Goal: Task Accomplishment & Management: Use online tool/utility

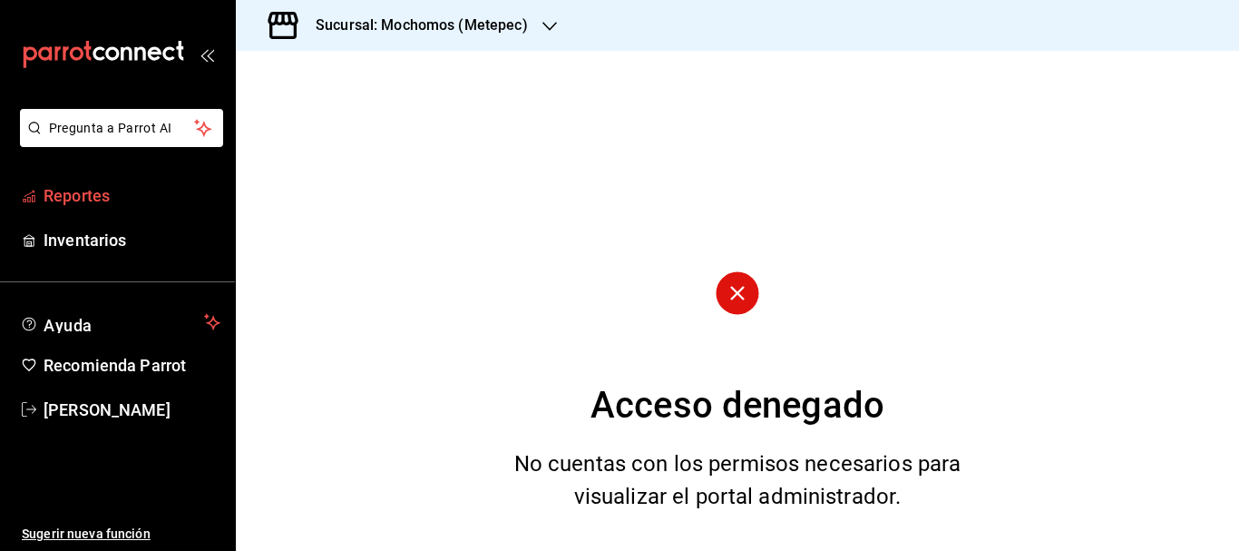
click at [100, 195] on span "Reportes" at bounding box center [132, 195] width 177 height 24
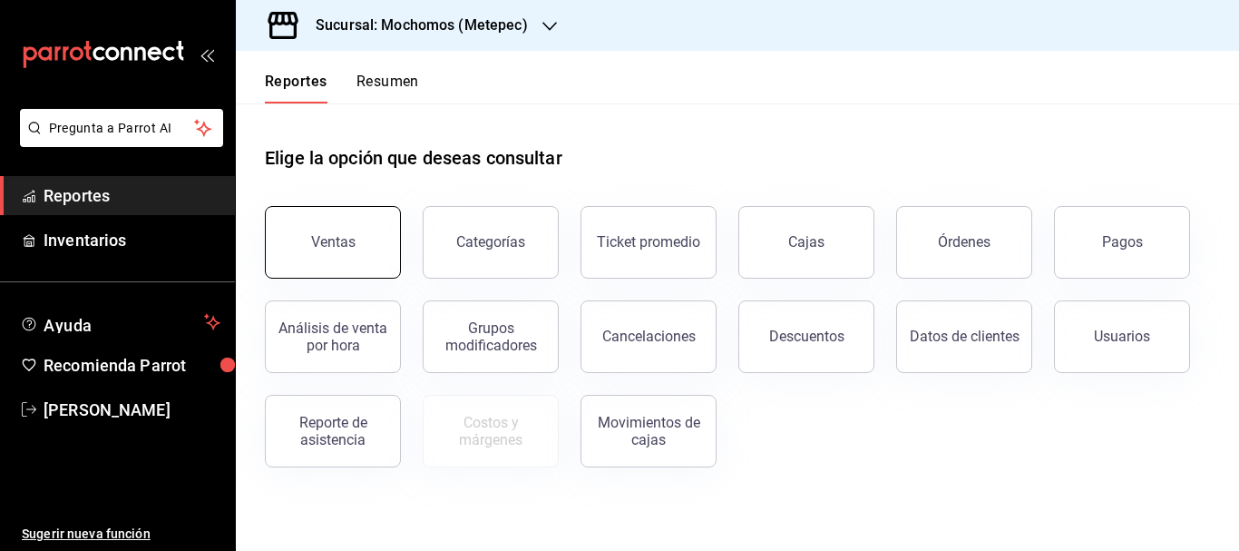
click at [327, 259] on button "Ventas" at bounding box center [333, 242] width 136 height 73
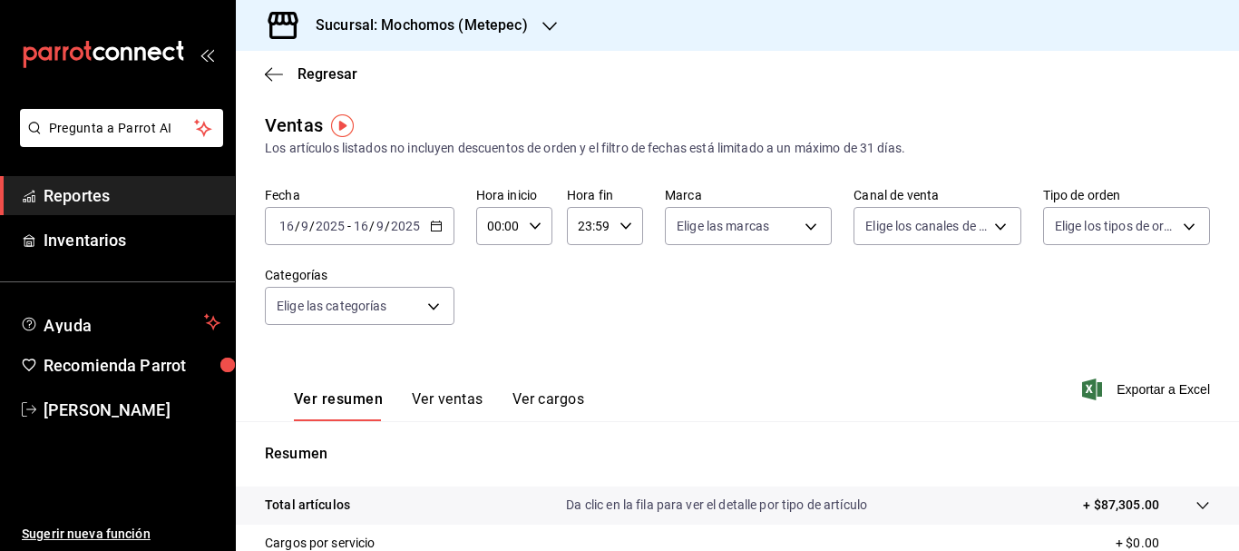
click at [292, 232] on input "16" at bounding box center [286, 226] width 16 height 15
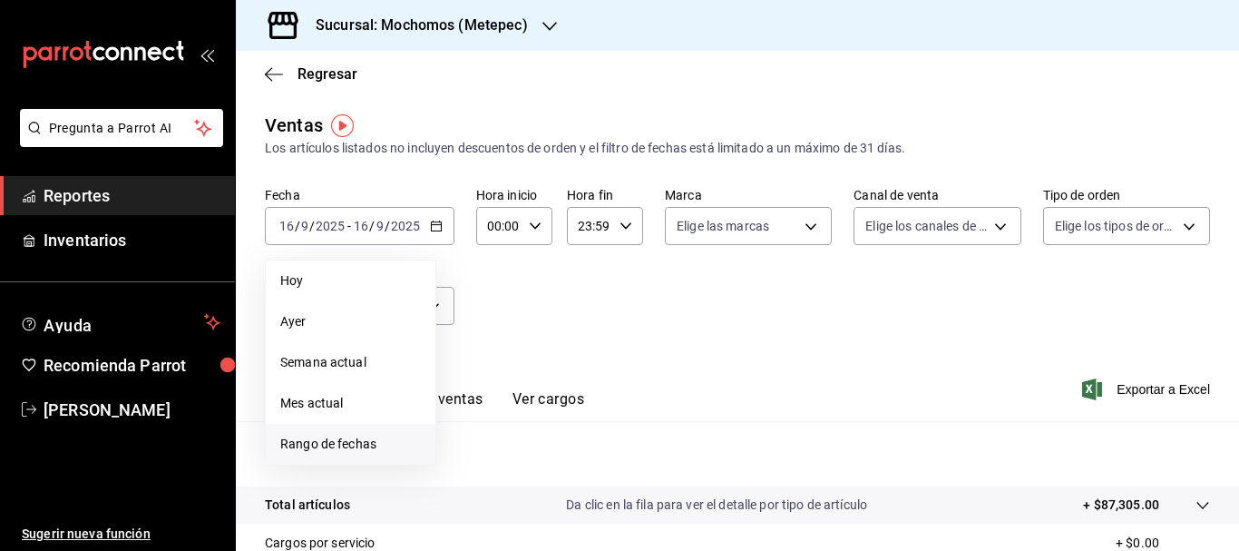
click at [336, 449] on span "Rango de fechas" at bounding box center [350, 443] width 141 height 19
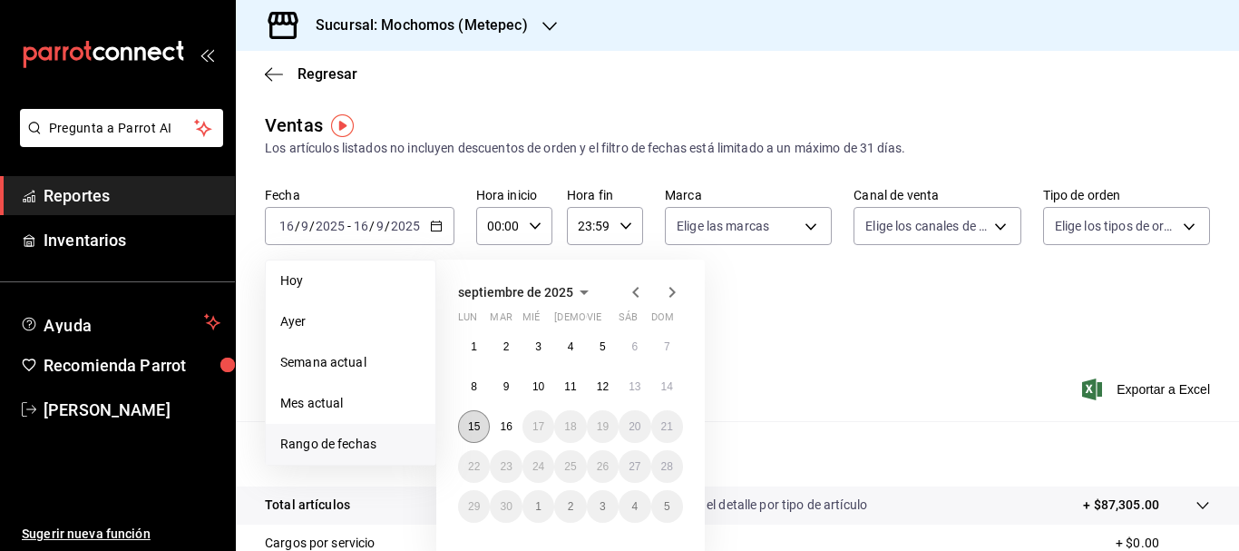
click at [477, 436] on button "15" at bounding box center [474, 426] width 32 height 33
click at [502, 435] on button "16" at bounding box center [506, 426] width 32 height 33
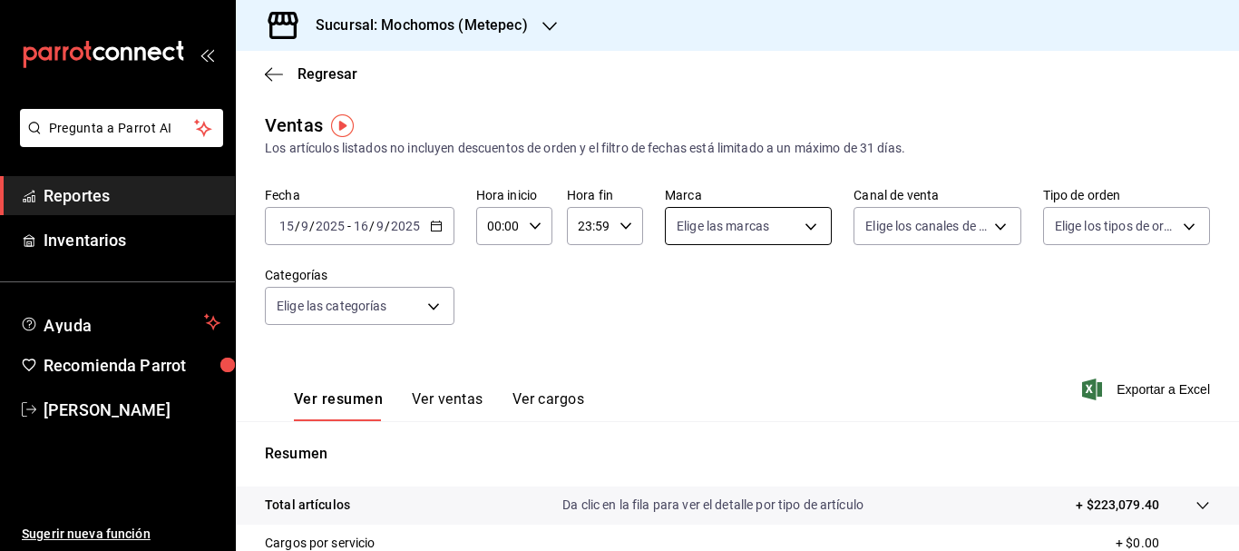
click at [734, 219] on body "Pregunta a Parrot AI Reportes Inventarios Ayuda Recomienda Parrot [PERSON_NAME]…" at bounding box center [619, 275] width 1239 height 551
click at [686, 292] on input "checkbox" at bounding box center [680, 296] width 16 height 16
checkbox input "true"
type input "2365f74e-aa6b-4392-bdf2-72765591bddf"
checkbox input "true"
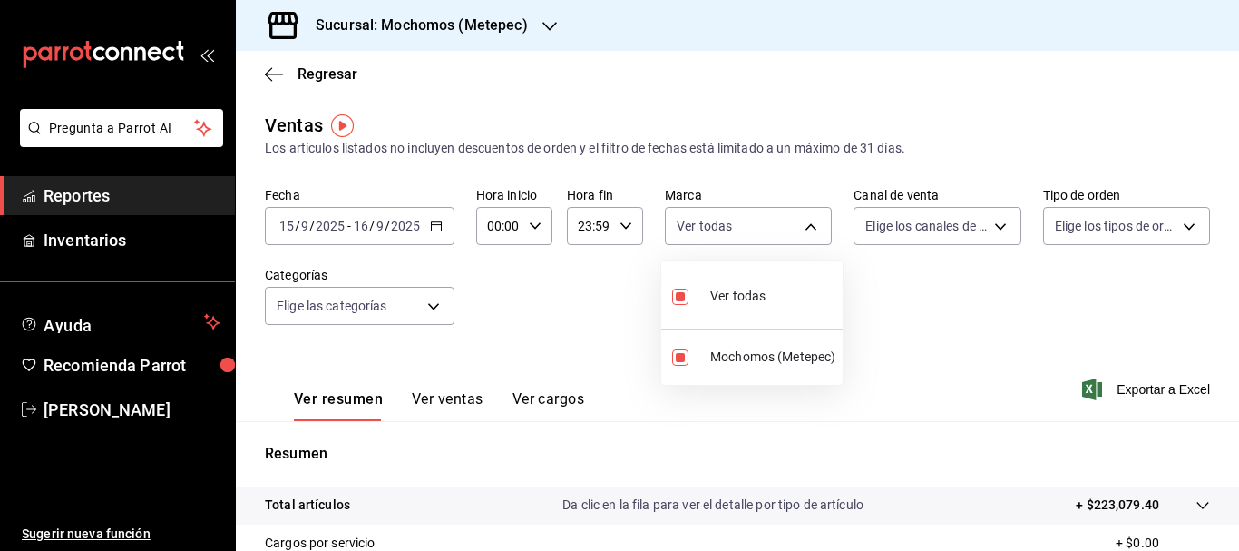
click at [924, 217] on div at bounding box center [619, 275] width 1239 height 551
click at [924, 217] on body "Pregunta a Parrot AI Reportes Inventarios Ayuda Recomienda Parrot [PERSON_NAME]…" at bounding box center [619, 275] width 1239 height 551
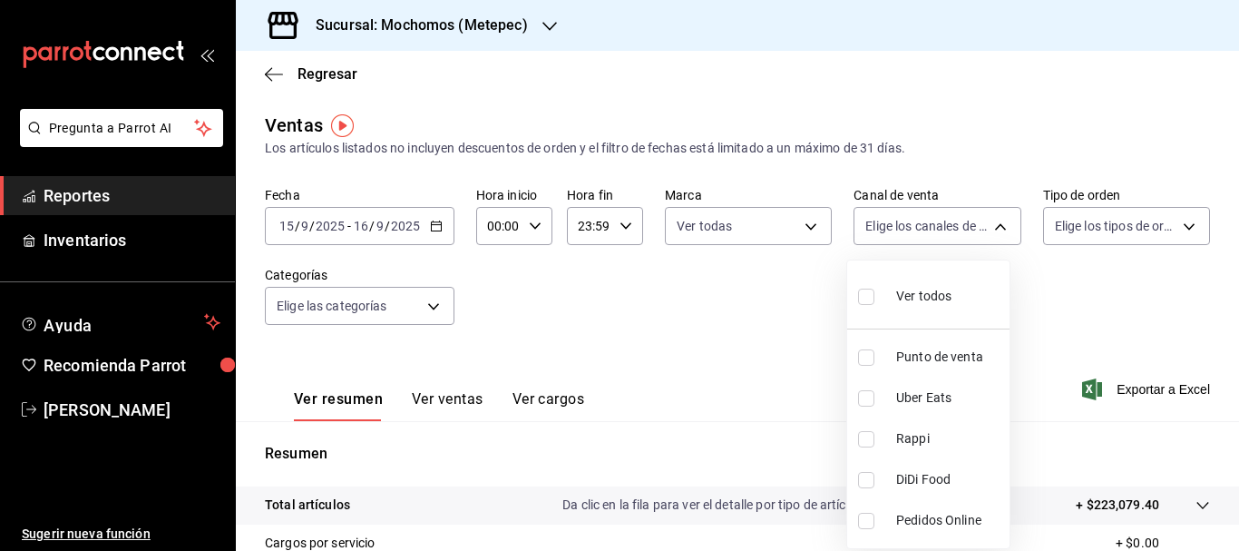
click at [858, 297] on input "checkbox" at bounding box center [866, 296] width 16 height 16
checkbox input "true"
type input "PARROT,UBER_EATS,RAPPI,DIDI_FOOD,ONLINE"
checkbox input "true"
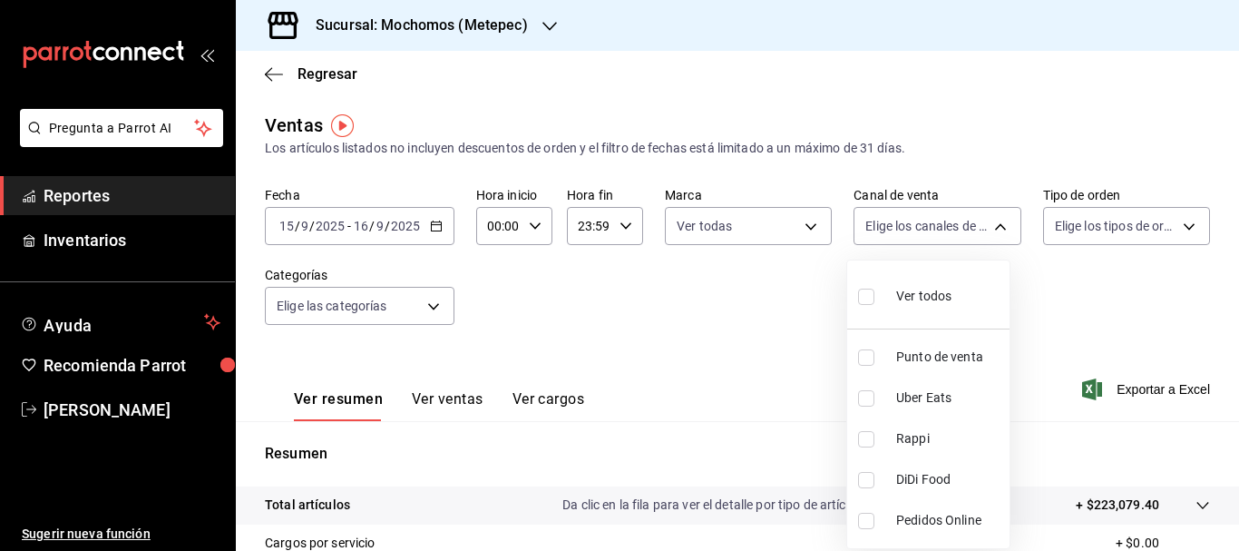
checkbox input "true"
click at [1099, 228] on div at bounding box center [619, 275] width 1239 height 551
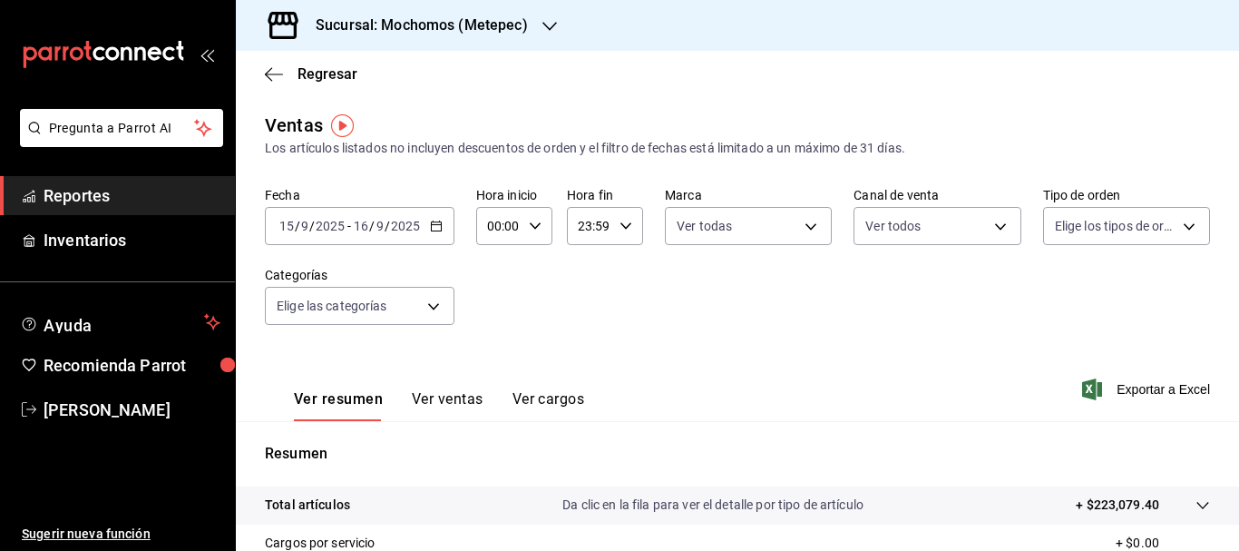
click at [1099, 228] on body "Pregunta a Parrot AI Reportes Inventarios Ayuda Recomienda Parrot [PERSON_NAME]…" at bounding box center [619, 275] width 1239 height 551
click at [1048, 302] on input "checkbox" at bounding box center [1052, 296] width 16 height 16
checkbox input "true"
type input "3a236ed8-2e24-47ca-8e59-ead494492482,da8509e8-5fca-4f62-958e-973104937870,EXTER…"
checkbox input "true"
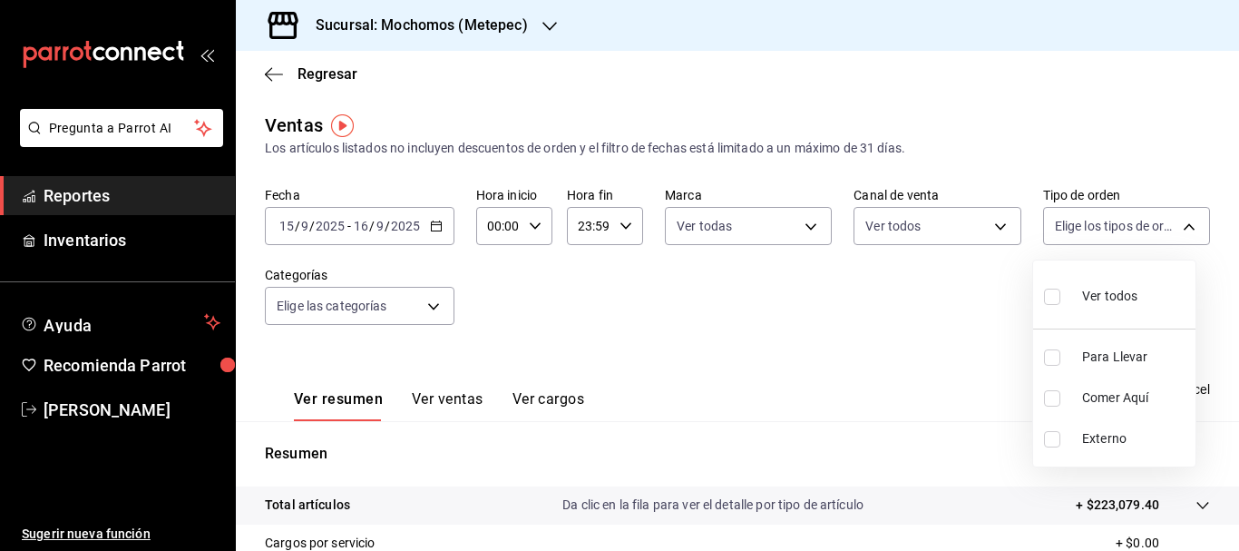
checkbox input "true"
click at [421, 309] on div at bounding box center [619, 275] width 1239 height 551
click at [421, 309] on body "Pregunta a Parrot AI Reportes Inventarios Ayuda Recomienda Parrot [PERSON_NAME]…" at bounding box center [619, 275] width 1239 height 551
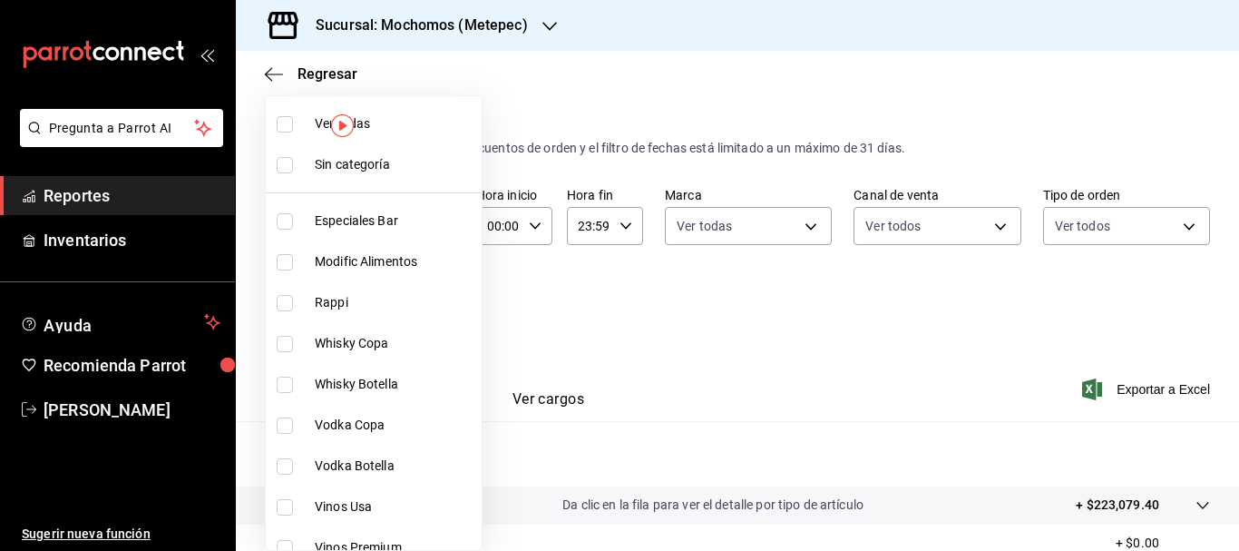
click at [286, 169] on input "checkbox" at bounding box center [285, 165] width 16 height 16
checkbox input "true"
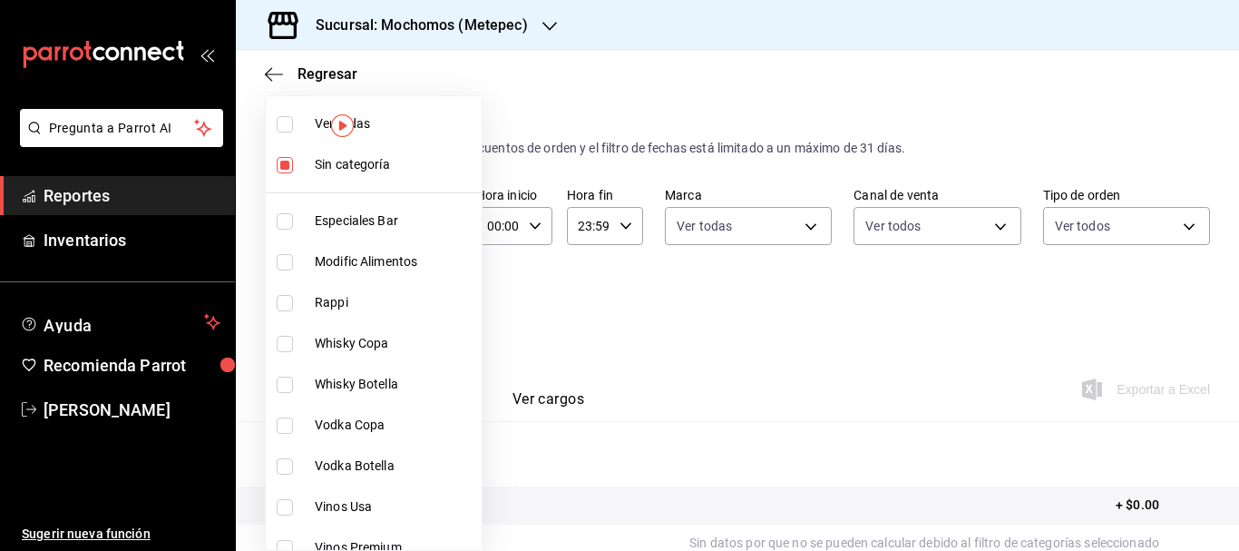
click at [286, 128] on input "checkbox" at bounding box center [285, 124] width 16 height 16
checkbox input "true"
type input "c9cbc288-c827-488d-81f5-370afefb1912,46081463-7037-4dd2-a9ab-e56ff6a8fa7c,bf958…"
checkbox input "true"
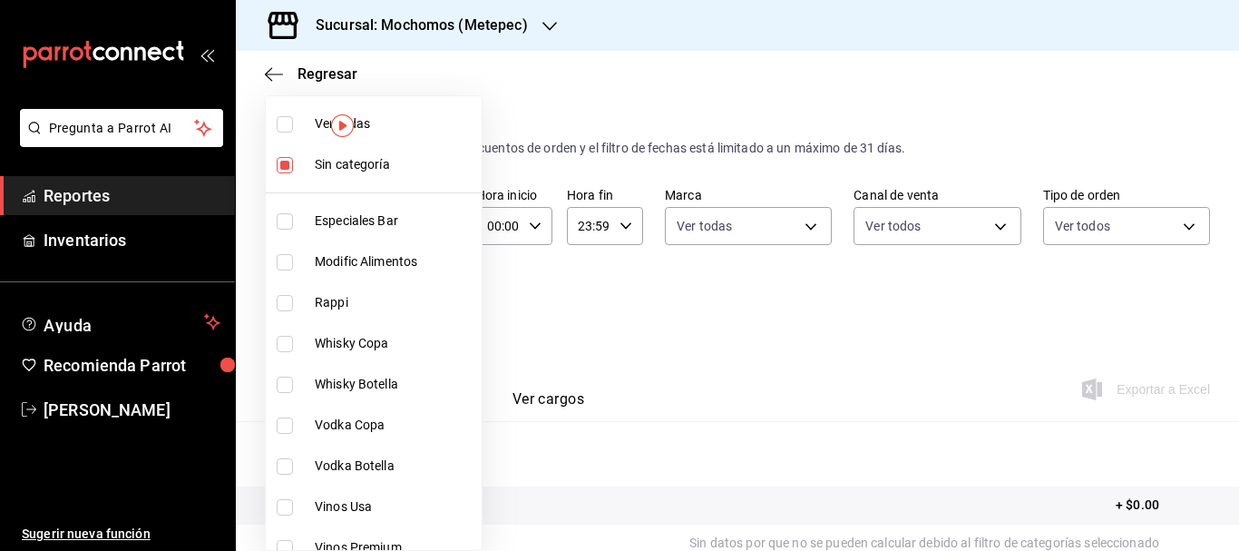
checkbox input "true"
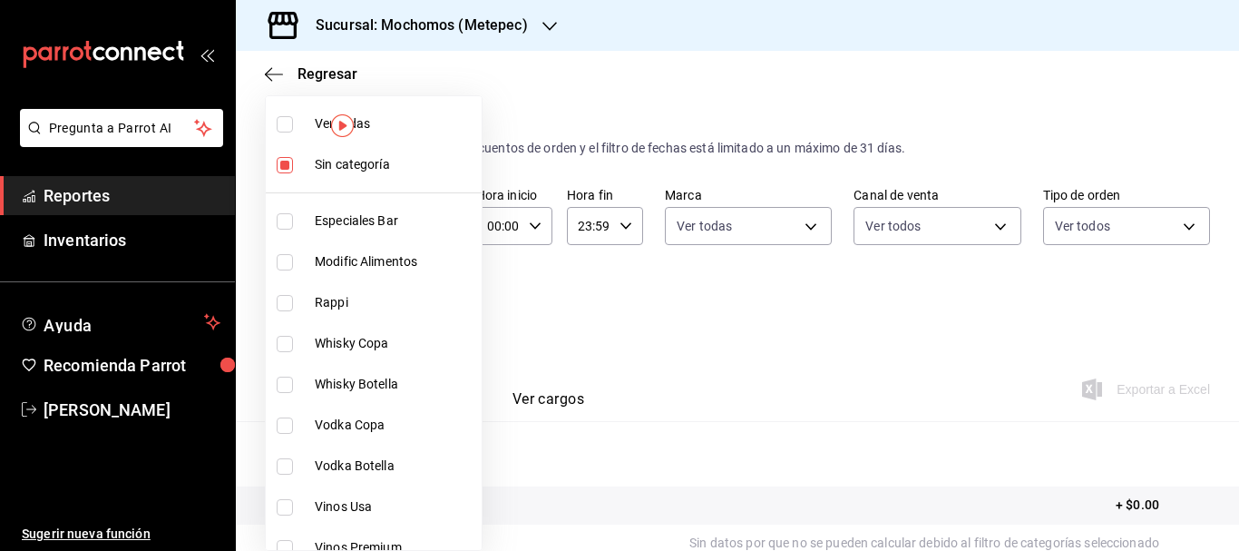
checkbox input "true"
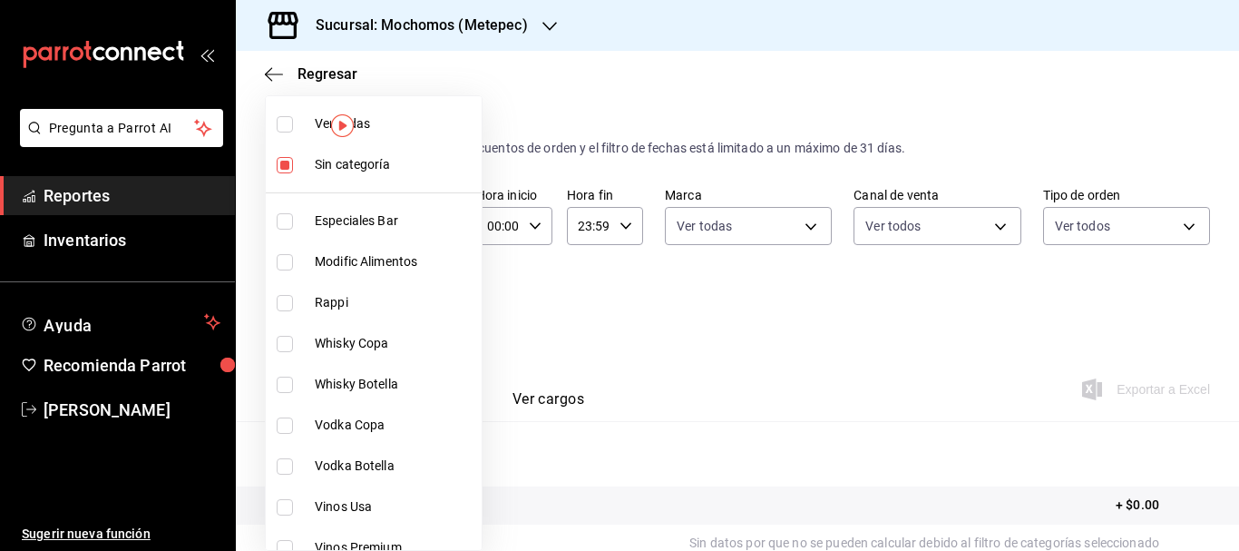
checkbox input "true"
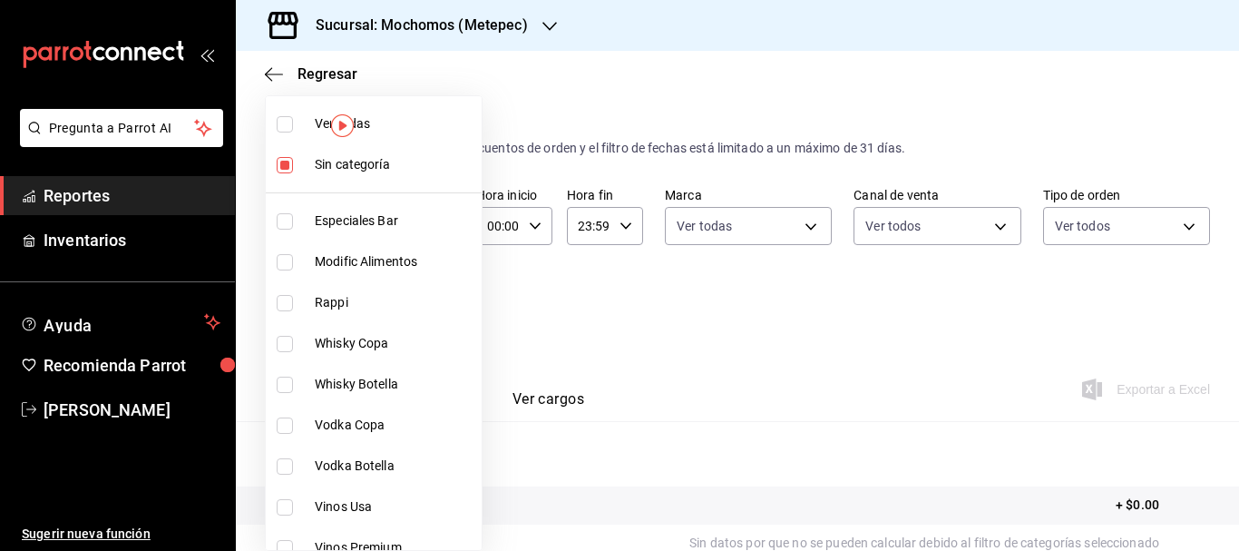
checkbox input "true"
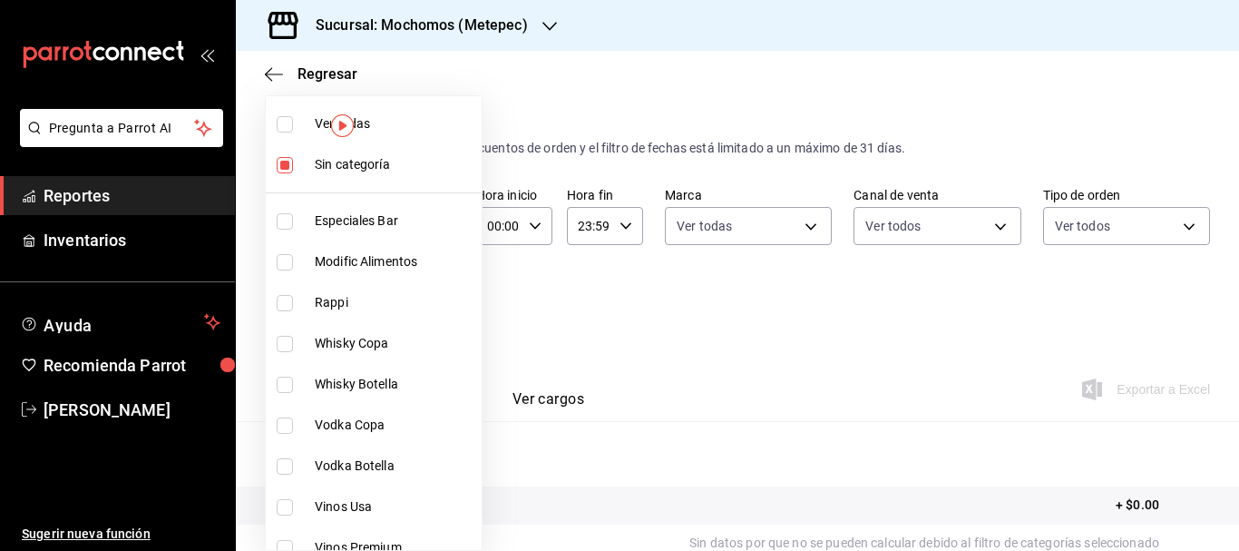
checkbox input "true"
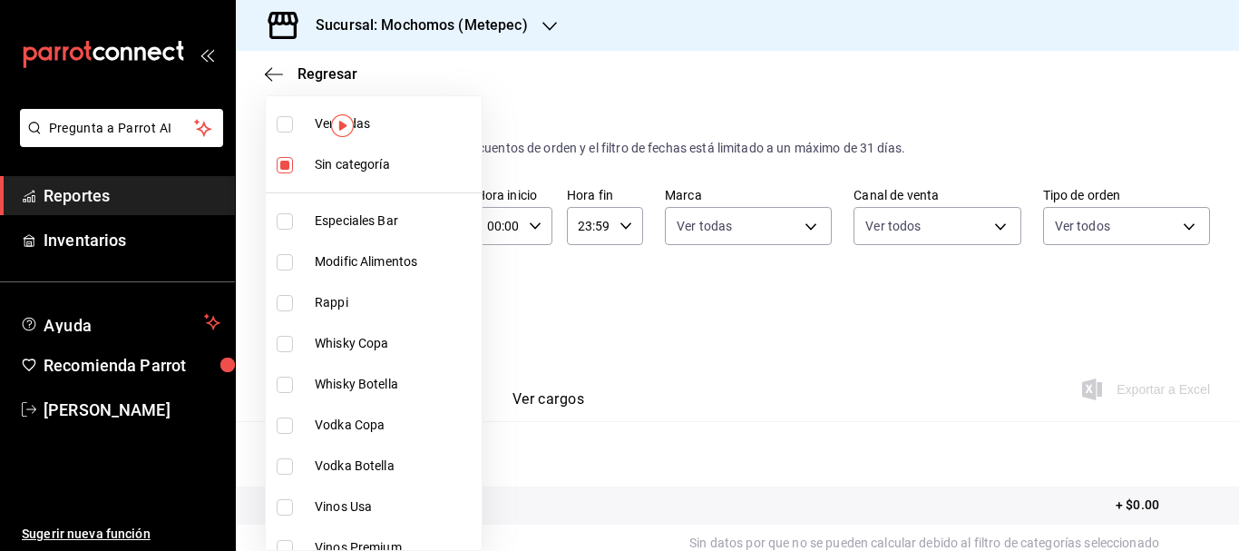
checkbox input "true"
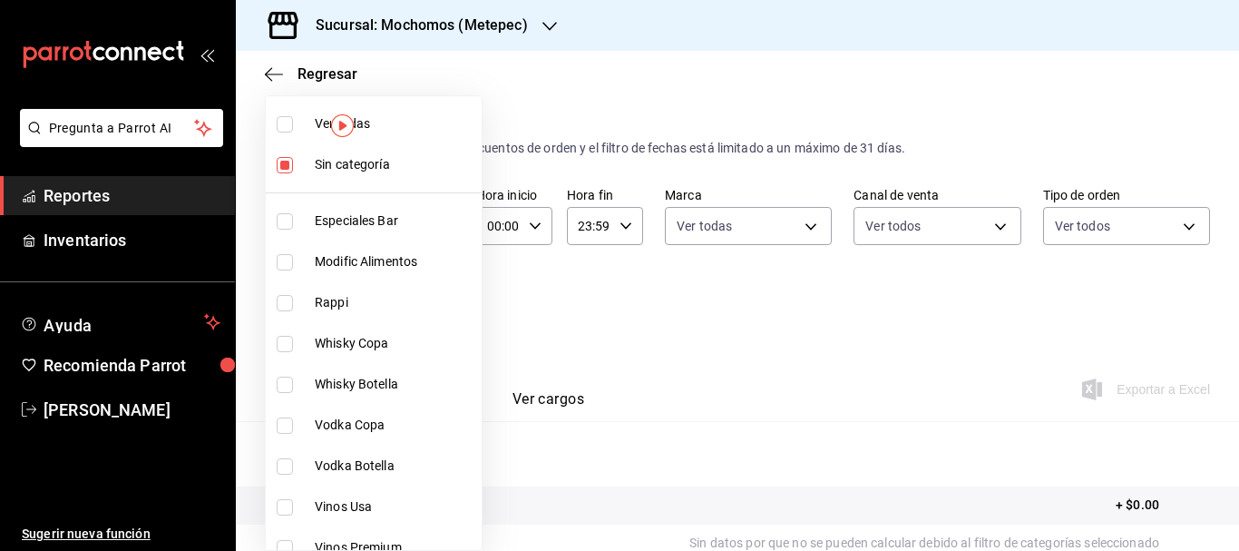
checkbox input "true"
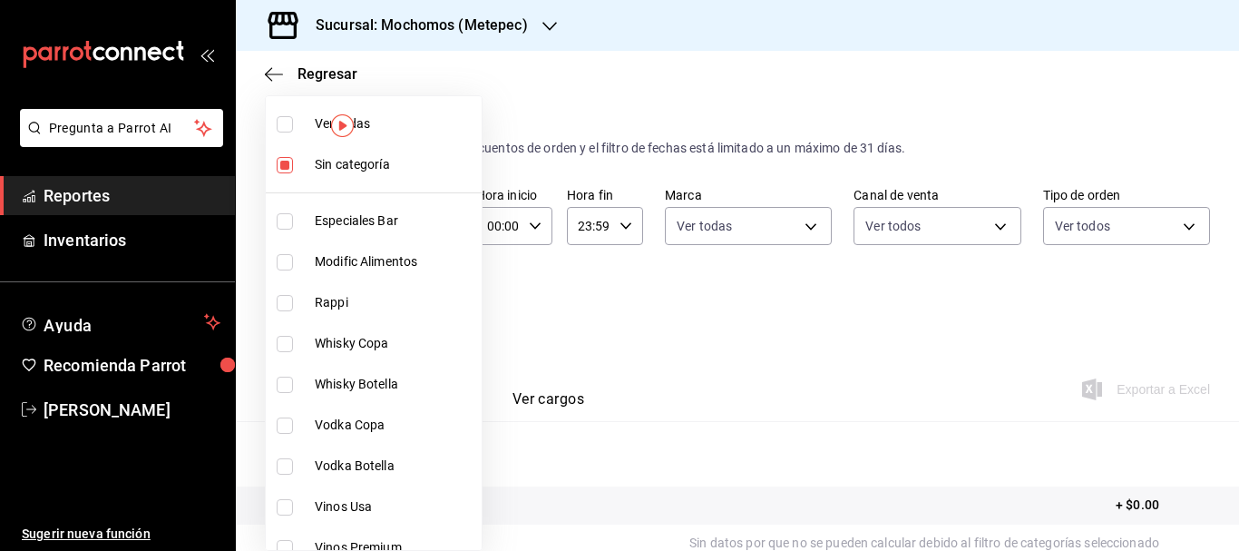
checkbox input "true"
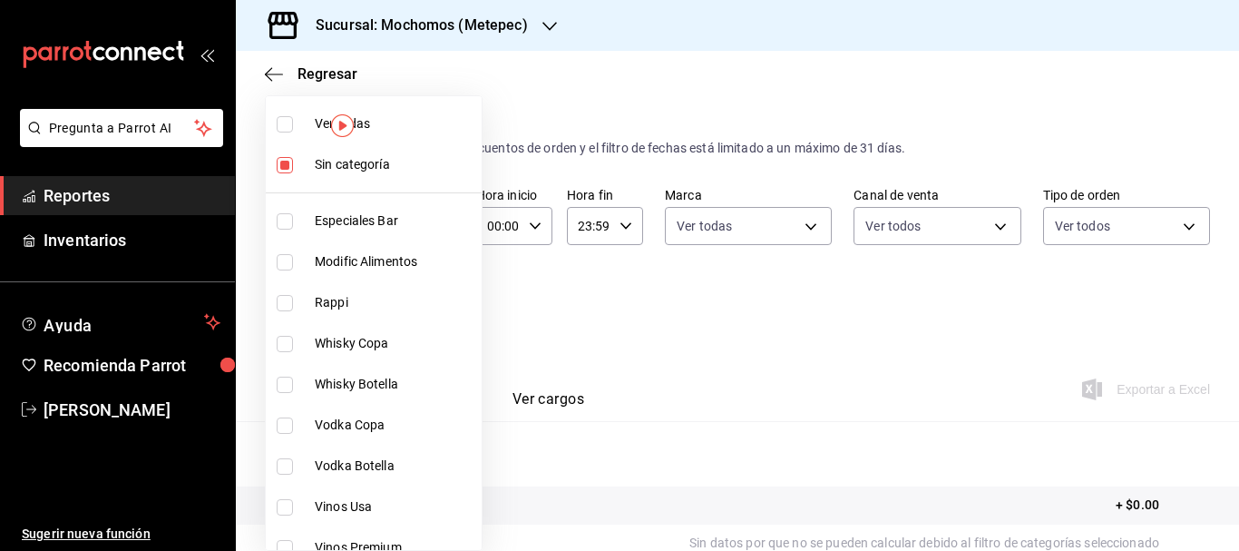
checkbox input "true"
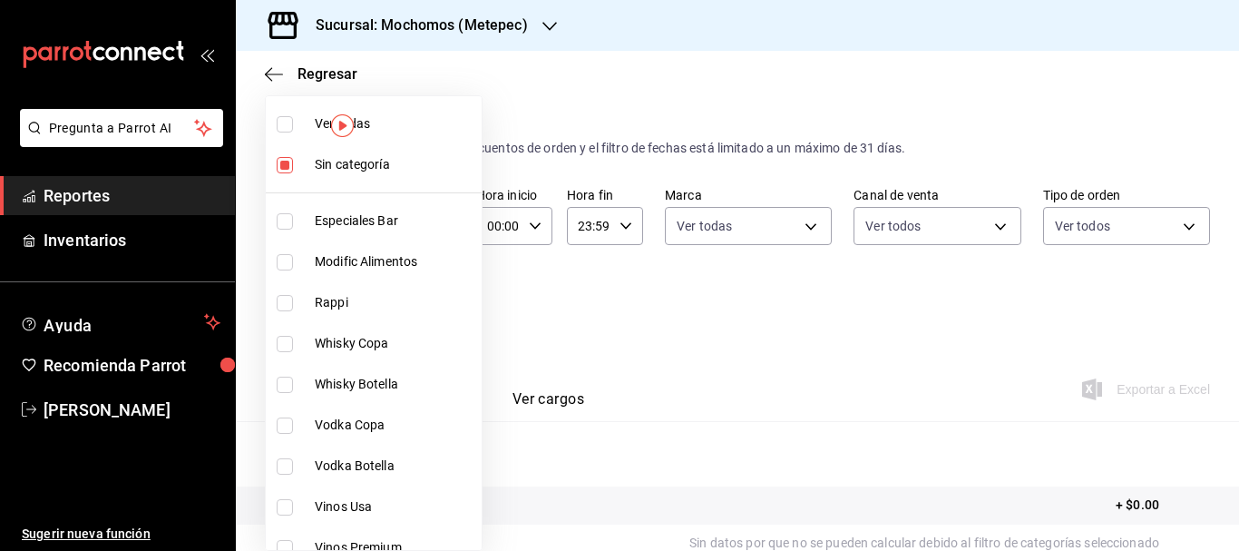
checkbox input "true"
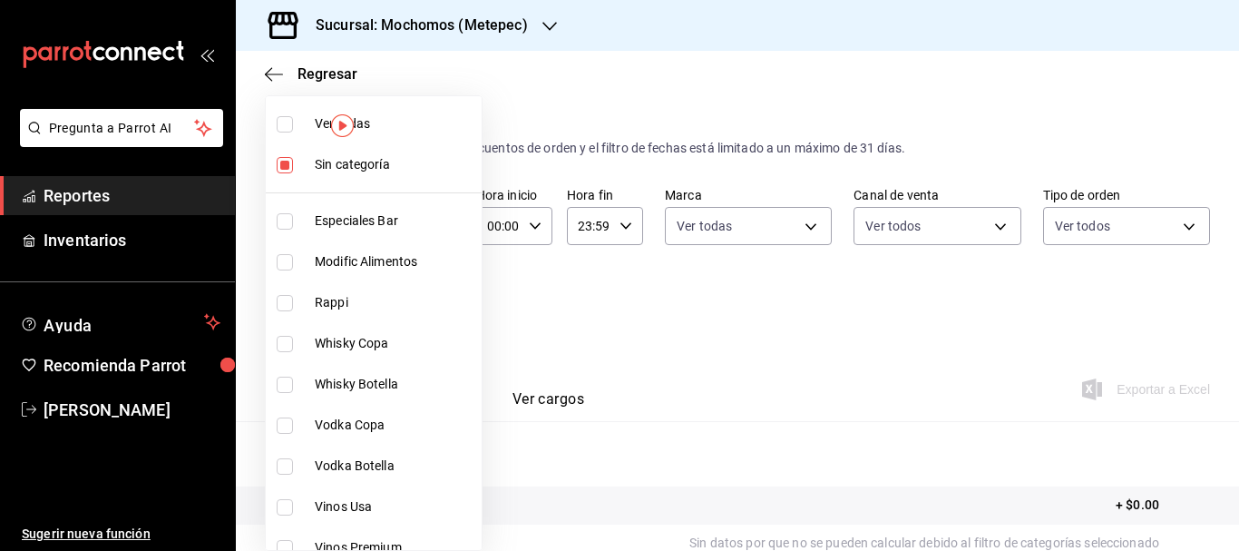
checkbox input "true"
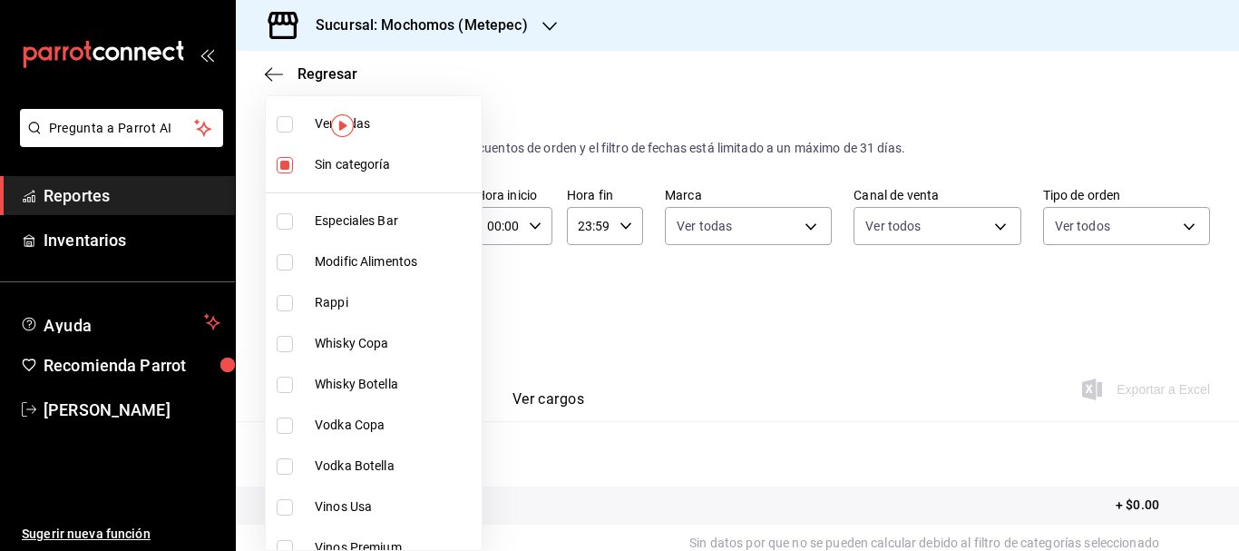
checkbox input "true"
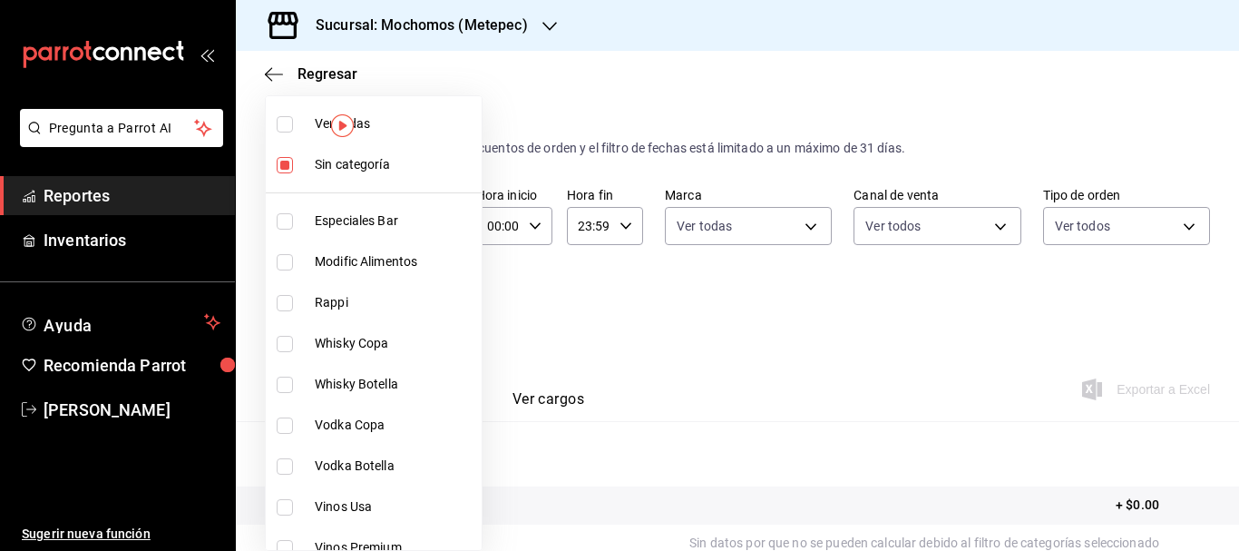
checkbox input "true"
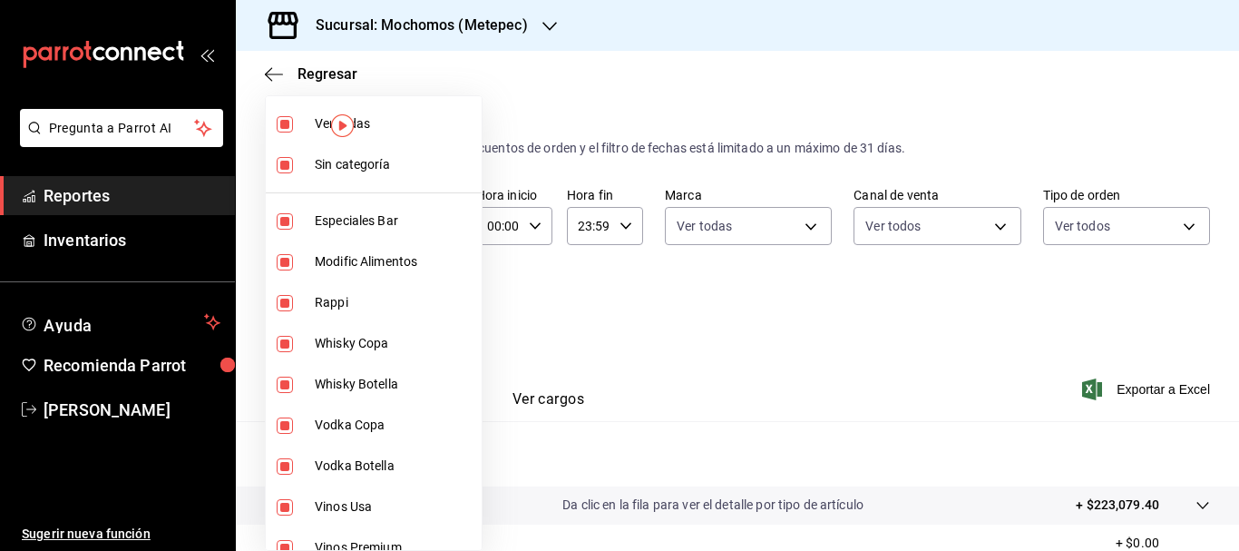
click at [1161, 382] on div at bounding box center [619, 275] width 1239 height 551
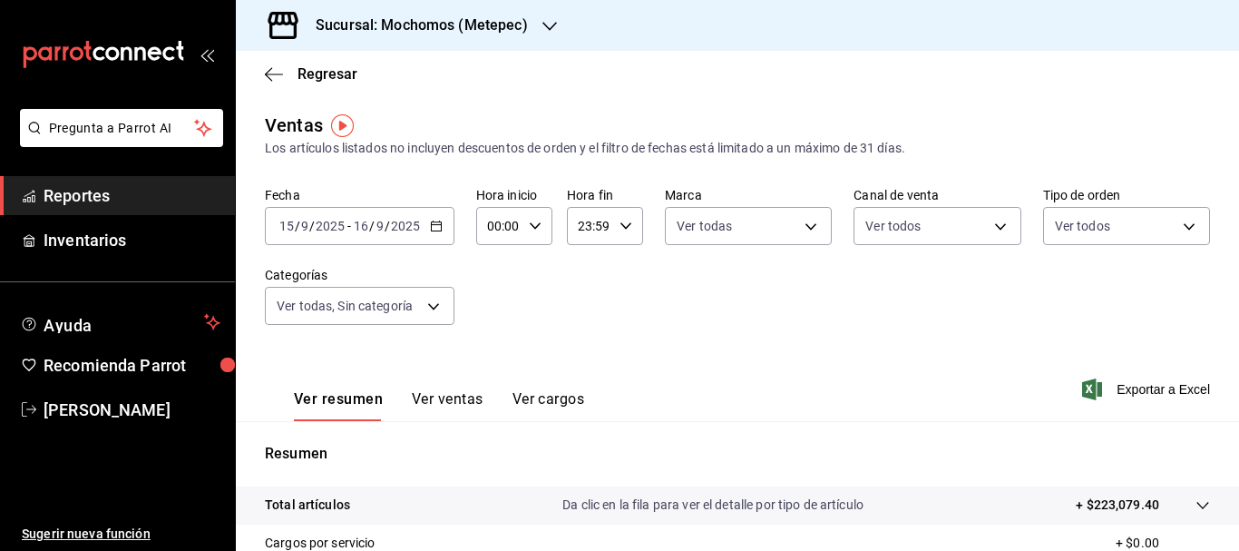
click at [1161, 382] on span "Exportar a Excel" at bounding box center [1148, 389] width 124 height 22
